Goal: Transaction & Acquisition: Purchase product/service

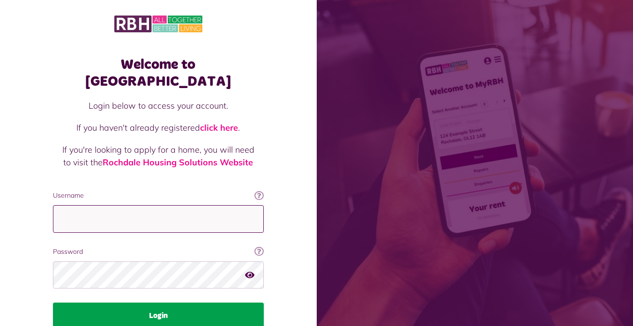
type input "**********"
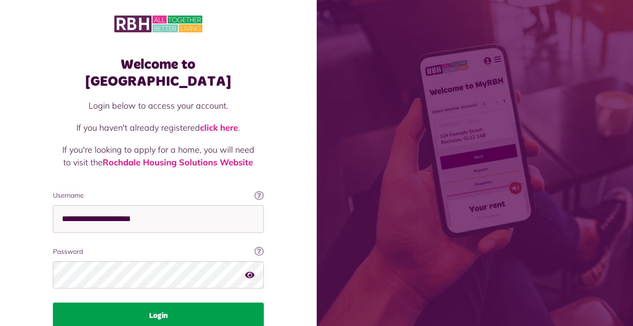
click at [167, 303] on button "Login" at bounding box center [158, 316] width 211 height 26
click at [171, 303] on button "Login" at bounding box center [158, 316] width 211 height 26
click at [153, 303] on button "Login" at bounding box center [158, 316] width 211 height 26
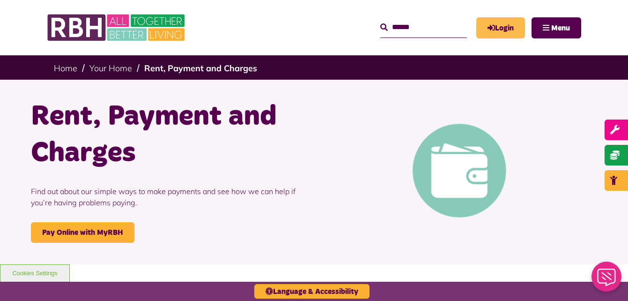
click at [507, 28] on link "Login" at bounding box center [500, 27] width 49 height 21
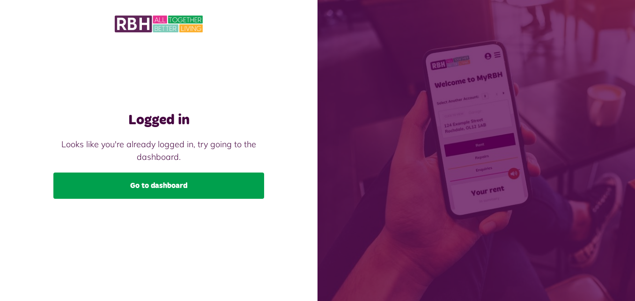
click at [180, 187] on link "Go to dashboard" at bounding box center [158, 185] width 211 height 26
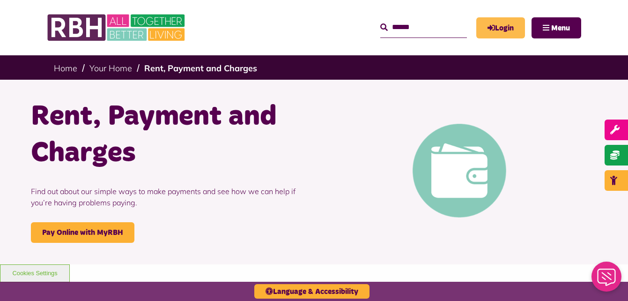
click at [502, 31] on link "Login" at bounding box center [500, 27] width 49 height 21
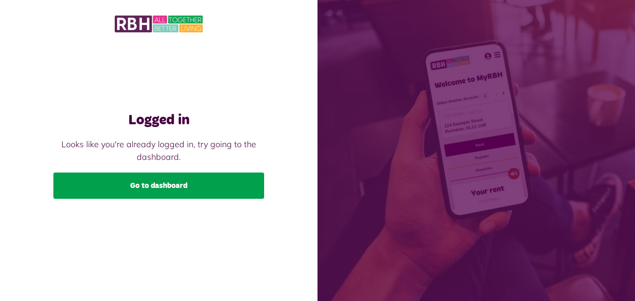
click at [173, 184] on link "Go to dashboard" at bounding box center [158, 185] width 211 height 26
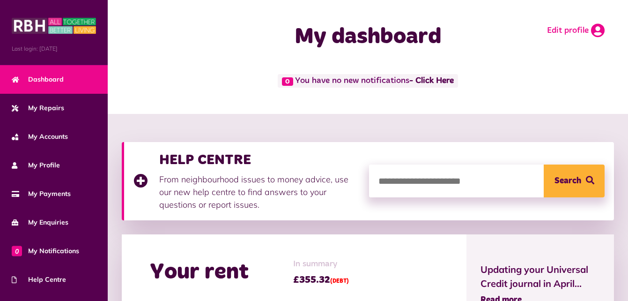
click at [599, 30] on icon at bounding box center [598, 30] width 14 height 14
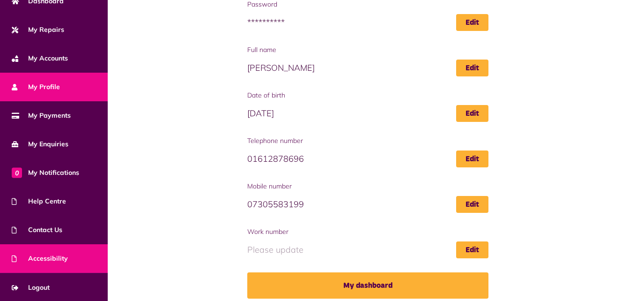
scroll to position [141, 0]
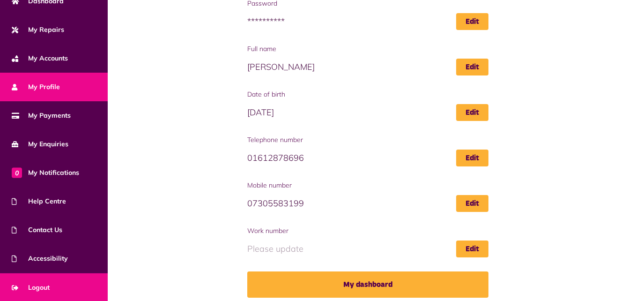
click at [31, 288] on span "Logout" at bounding box center [31, 287] width 38 height 10
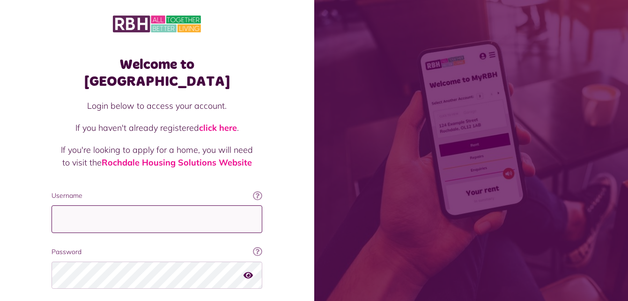
type input "**********"
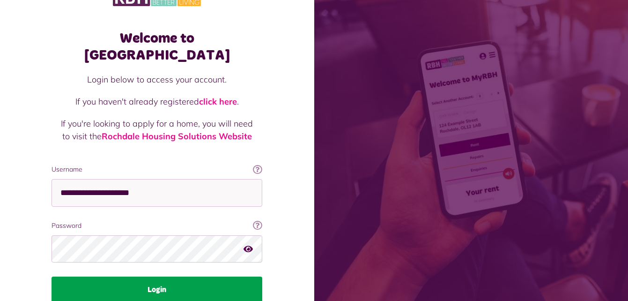
scroll to position [59, 0]
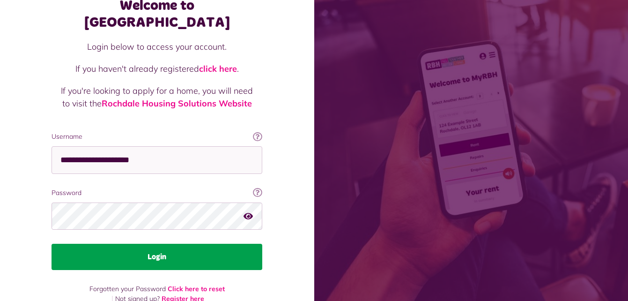
click at [162, 244] on button "Login" at bounding box center [157, 257] width 211 height 26
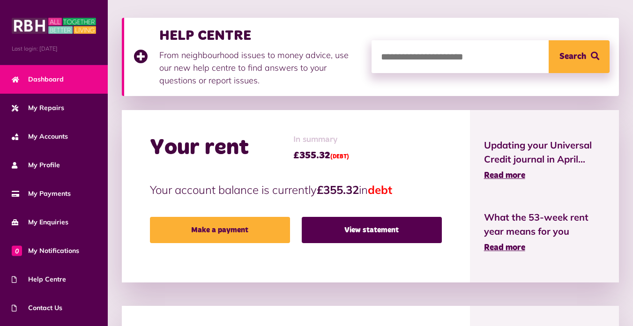
scroll to position [141, 0]
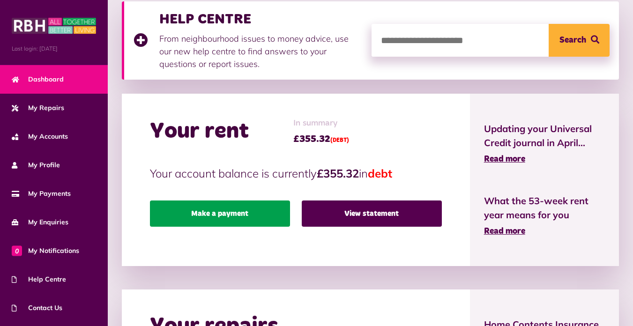
click at [206, 208] on link "Make a payment" at bounding box center [220, 213] width 140 height 26
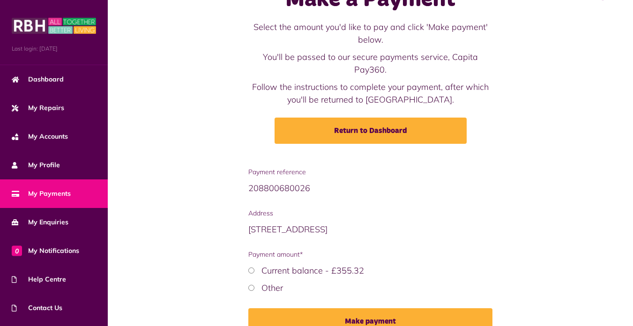
scroll to position [88, 0]
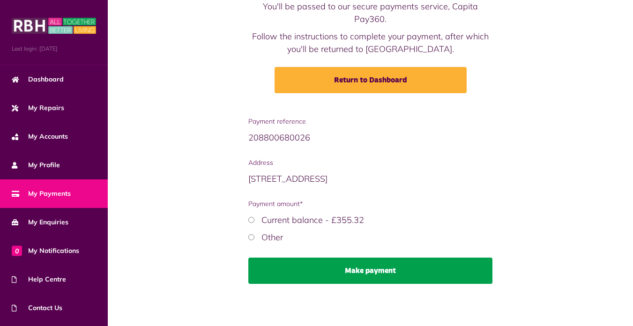
click at [404, 267] on button "Make payment" at bounding box center [370, 271] width 244 height 26
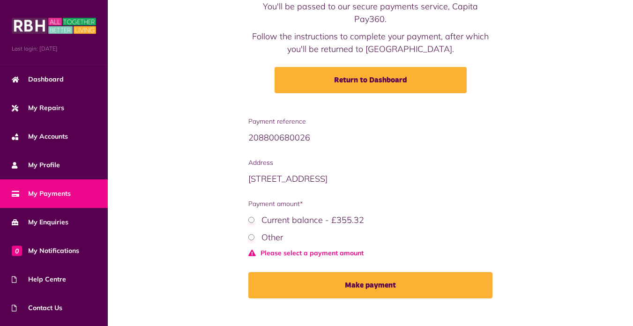
scroll to position [102, 0]
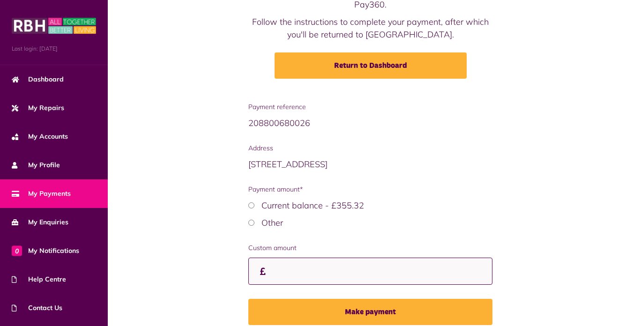
click at [282, 270] on input "Custom amount" at bounding box center [370, 272] width 244 height 28
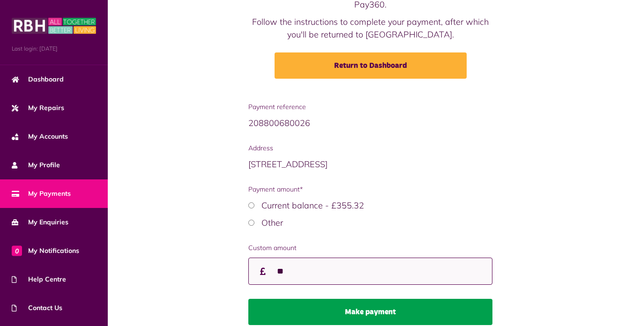
type input "**"
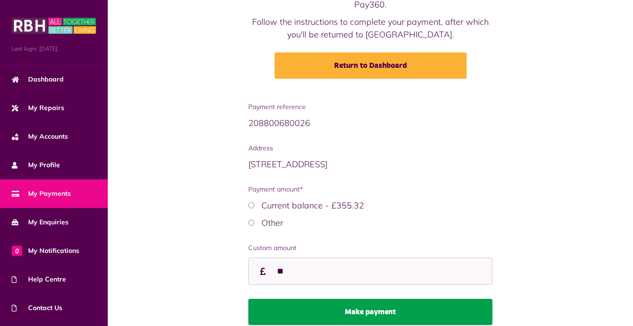
click at [381, 317] on button "Make payment" at bounding box center [370, 312] width 244 height 26
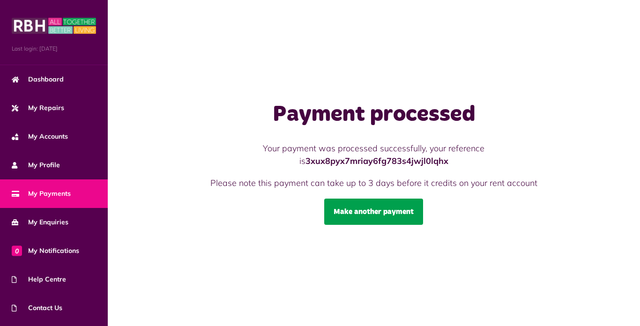
click at [402, 215] on link "Make another payment" at bounding box center [373, 212] width 99 height 26
